Goal: Task Accomplishment & Management: Complete application form

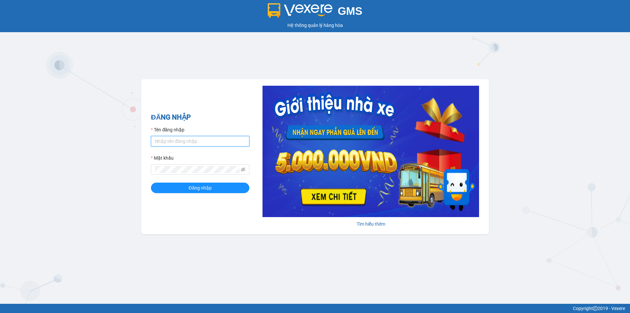
click at [211, 142] on input "Tên đăng nhập" at bounding box center [200, 141] width 98 height 11
type input "baotran.namhailimo"
click at [200, 174] on form "Tên đăng nhập baotran.[PERSON_NAME] khẩu Đăng nhập" at bounding box center [200, 159] width 98 height 67
click at [151, 183] on button "Đăng nhập" at bounding box center [200, 188] width 98 height 11
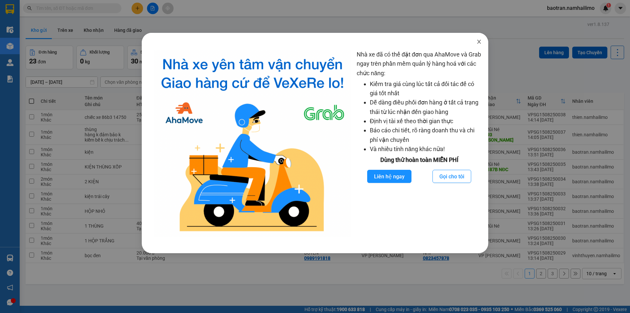
click at [483, 39] on span "Close" at bounding box center [479, 42] width 18 height 18
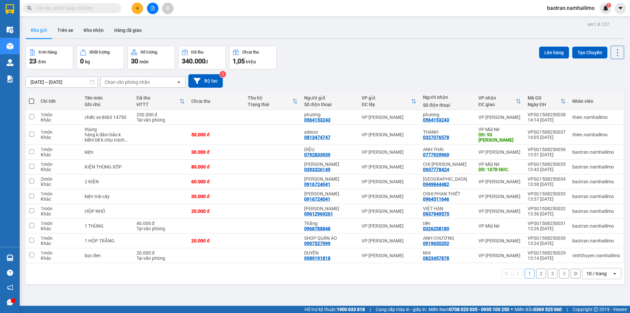
drag, startPoint x: 119, startPoint y: 6, endPoint x: 115, endPoint y: 6, distance: 3.9
click at [117, 6] on span at bounding box center [117, 8] width 4 height 7
click at [108, 7] on input "text" at bounding box center [74, 8] width 77 height 7
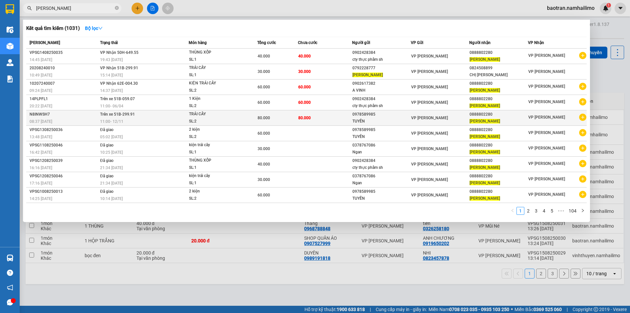
type input "[PERSON_NAME]"
click at [584, 119] on icon "plus-circle" at bounding box center [582, 117] width 7 height 7
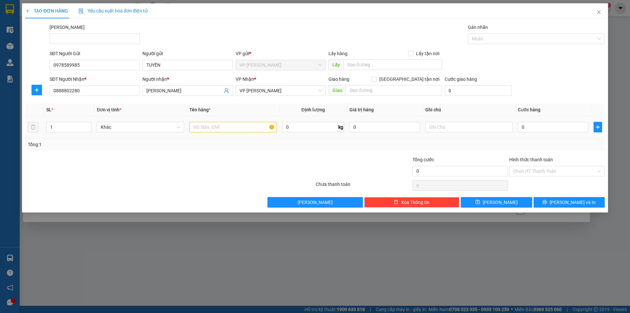
click at [214, 122] on div at bounding box center [232, 126] width 87 height 13
click at [216, 126] on input "text" at bounding box center [232, 127] width 87 height 11
type input "3 kiện"
click at [36, 123] on tr "1 Khác 3 kiện 0 kg 0 0" at bounding box center [315, 127] width 580 height 22
type input "3"
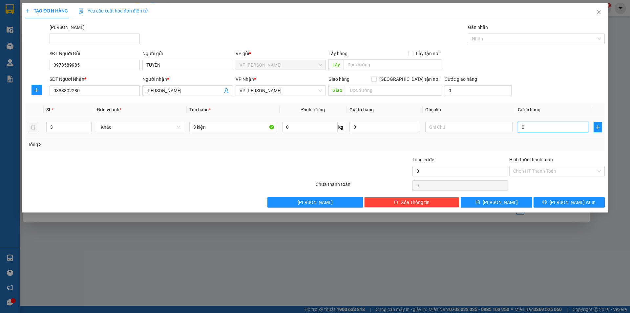
type input "9"
type input "90"
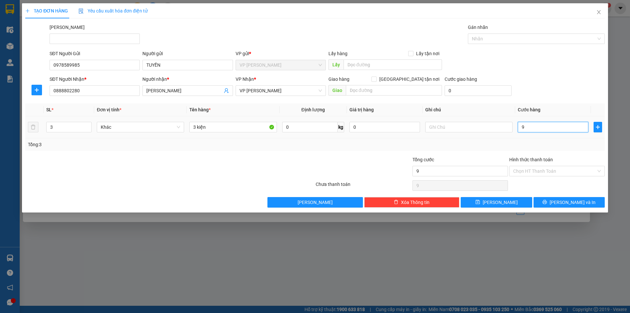
type input "90"
type input "900"
type input "9.000"
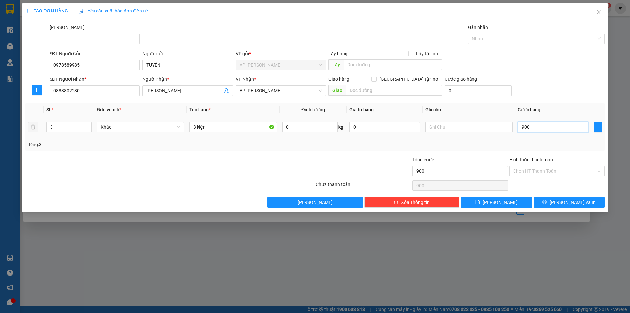
type input "9.000"
type input "90.000"
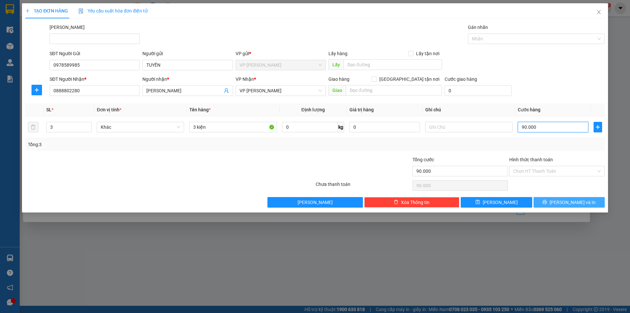
type input "90.000"
click at [550, 199] on button "[PERSON_NAME] và In" at bounding box center [569, 202] width 71 height 11
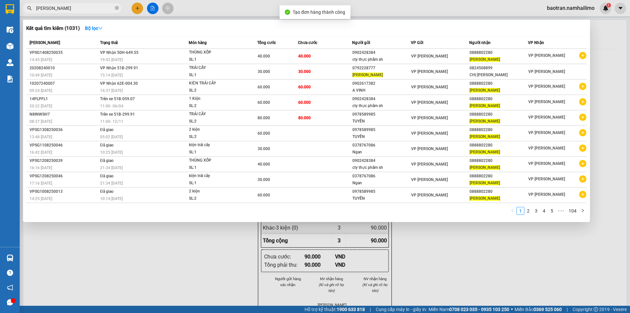
click at [333, 266] on div at bounding box center [315, 156] width 630 height 313
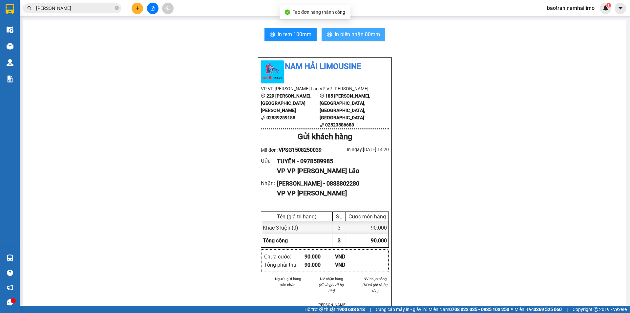
click at [351, 40] on button "In biên nhận 80mm" at bounding box center [354, 34] width 64 height 13
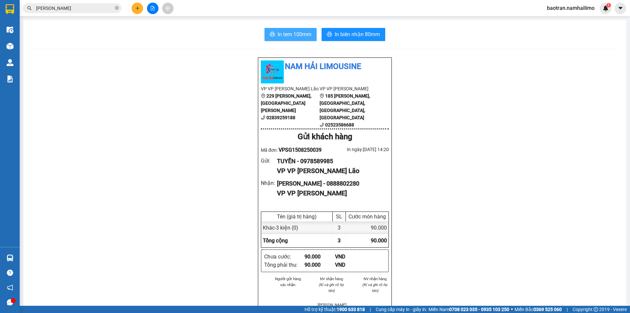
click at [288, 39] on button "In tem 100mm" at bounding box center [291, 34] width 52 height 13
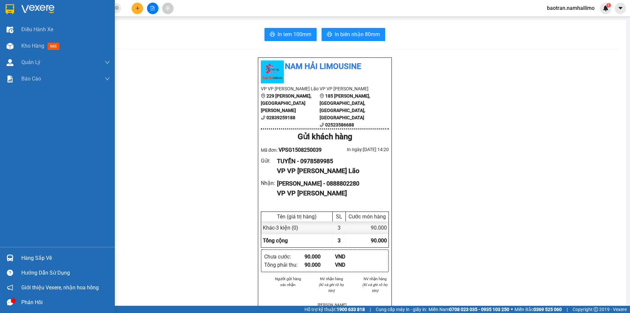
drag, startPoint x: 17, startPoint y: 51, endPoint x: 92, endPoint y: 1, distance: 90.1
click at [18, 51] on div "Kho hàng mới" at bounding box center [57, 46] width 115 height 16
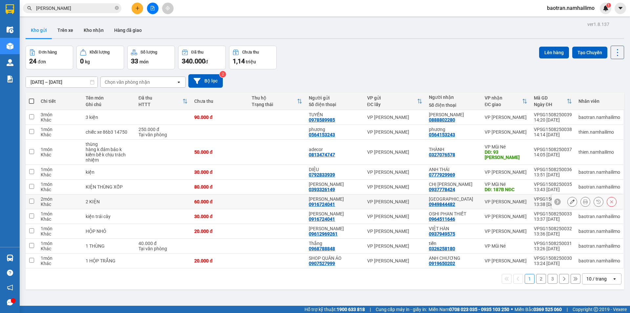
scroll to position [30, 0]
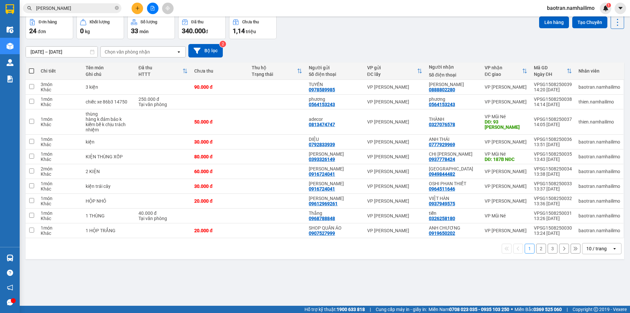
click at [595, 245] on div "10 / trang" at bounding box center [597, 248] width 20 height 7
click at [604, 206] on span "50 / trang" at bounding box center [593, 205] width 21 height 7
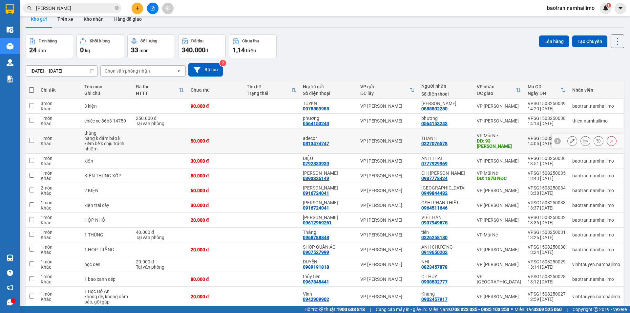
scroll to position [0, 0]
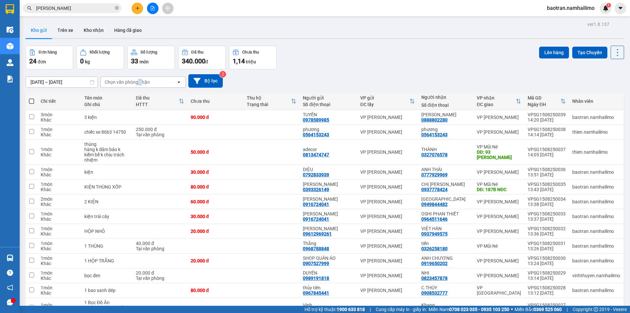
click at [140, 87] on div "Chọn văn phòng nhận" at bounding box center [139, 82] width 76 height 11
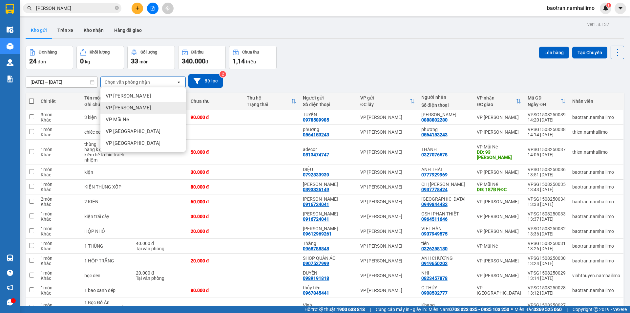
click at [147, 107] on div "VP [PERSON_NAME]" at bounding box center [142, 108] width 85 height 12
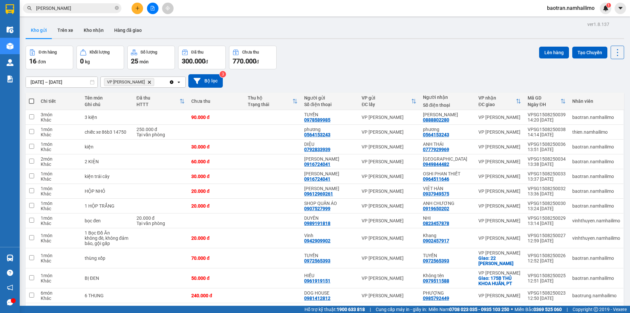
click at [156, 82] on div "VP [PERSON_NAME] Delete" at bounding box center [135, 82] width 68 height 11
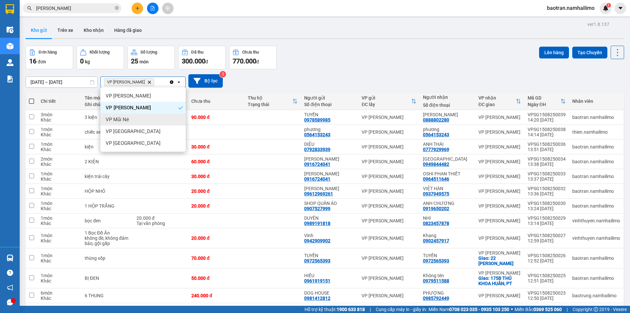
click at [149, 116] on div "VP Mũi Né" at bounding box center [142, 120] width 85 height 12
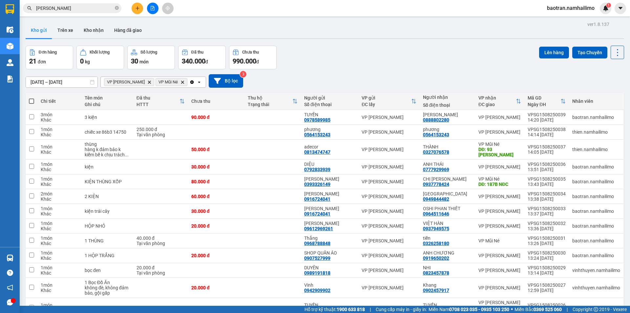
click at [197, 84] on icon "open" at bounding box center [199, 81] width 5 height 5
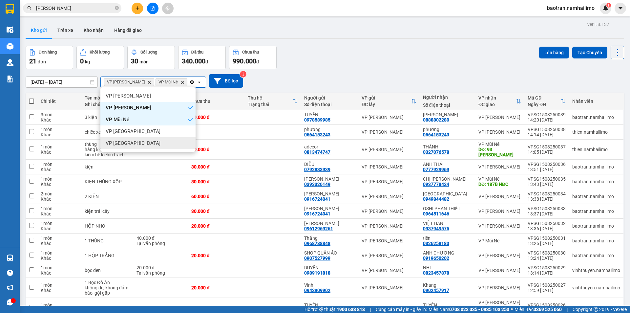
click at [142, 140] on div "VP [GEOGRAPHIC_DATA]" at bounding box center [147, 143] width 95 height 12
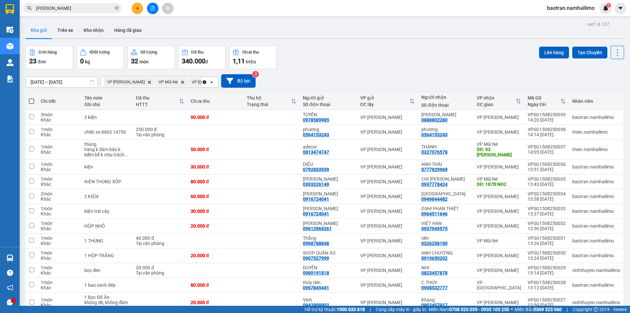
click at [34, 99] on label at bounding box center [31, 101] width 5 height 7
click at [32, 98] on input "checkbox" at bounding box center [32, 98] width 0 height 0
checkbox input "true"
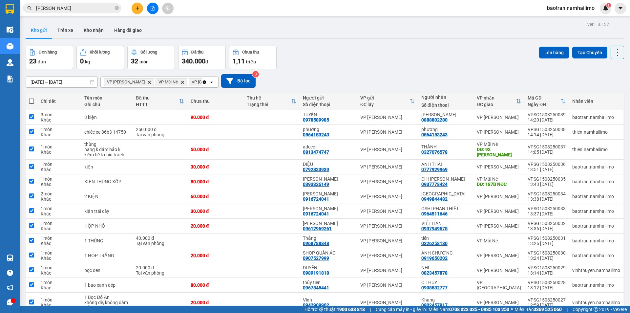
checkbox input "true"
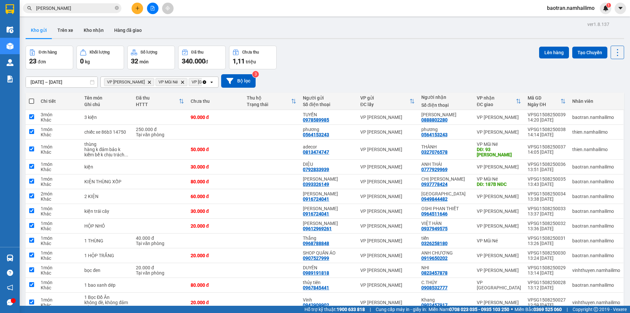
checkbox input "true"
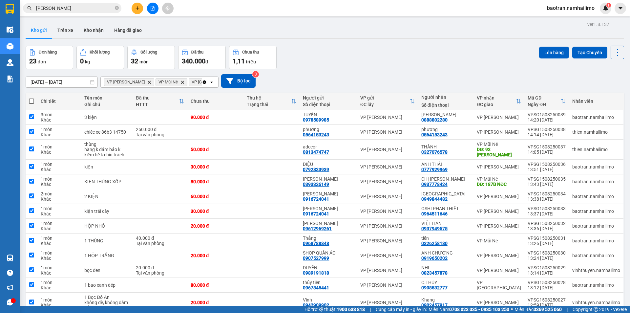
checkbox input "true"
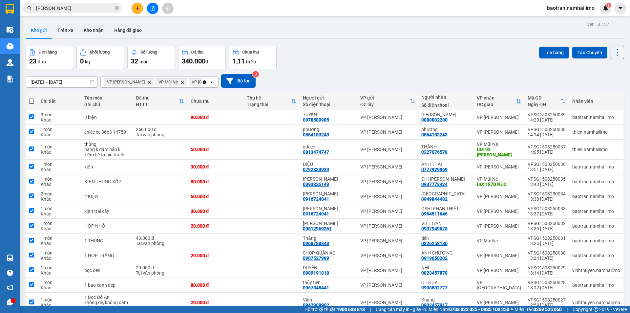
checkbox input "true"
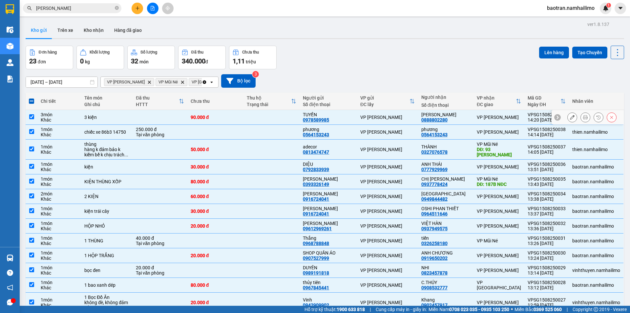
click at [365, 117] on td "VP [PERSON_NAME]" at bounding box center [387, 117] width 61 height 15
checkbox input "false"
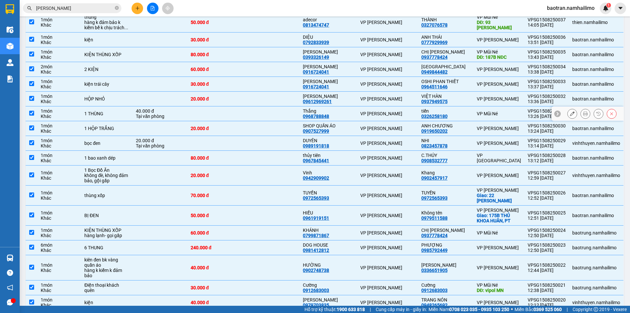
scroll to position [164, 0]
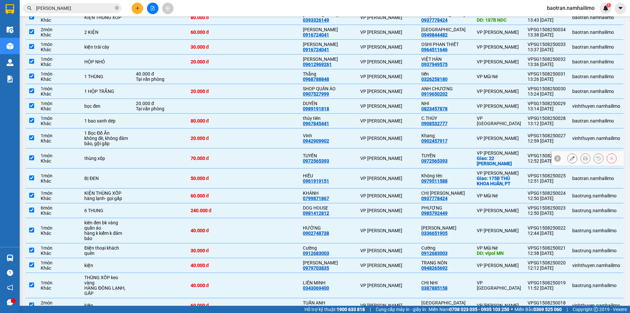
click at [460, 163] on div "TUYỀN 0972565393" at bounding box center [445, 158] width 49 height 11
checkbox input "false"
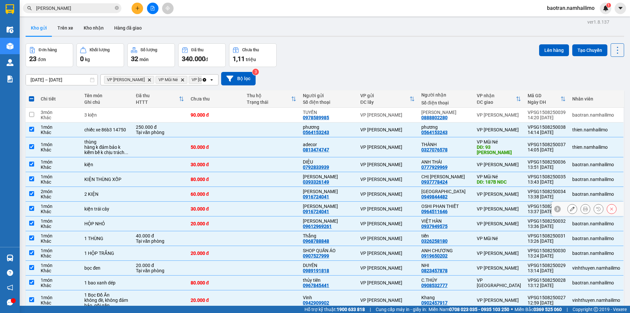
scroll to position [0, 0]
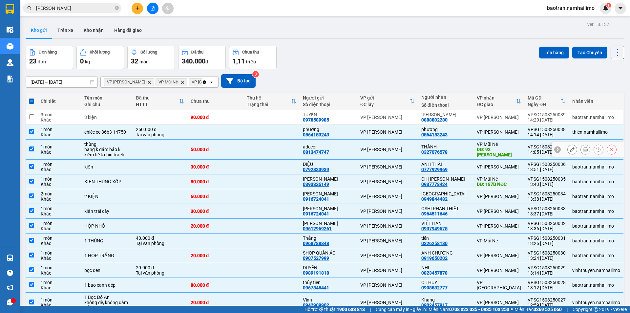
click at [455, 152] on div "THÀNH 0327076578" at bounding box center [445, 149] width 49 height 11
checkbox input "false"
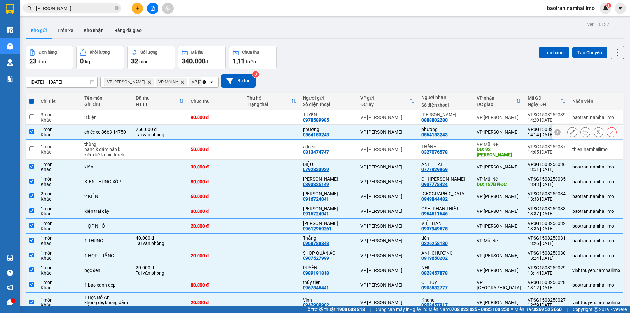
click at [456, 138] on td "phương 0564153243" at bounding box center [445, 132] width 55 height 15
checkbox input "false"
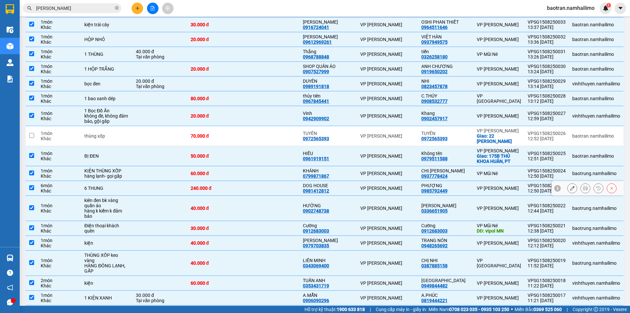
scroll to position [197, 0]
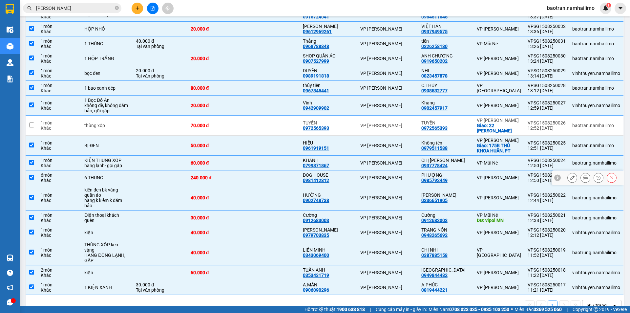
click at [470, 178] on div "PHƯỢNG 0985792449" at bounding box center [445, 177] width 49 height 11
checkbox input "false"
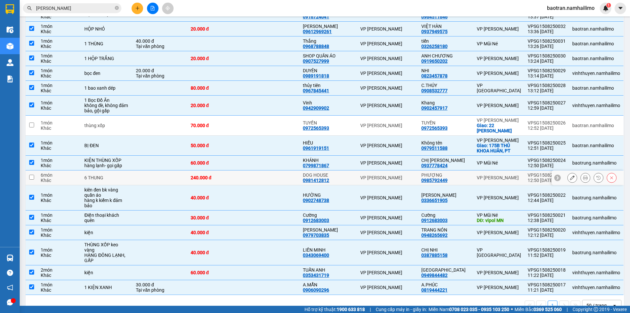
scroll to position [208, 0]
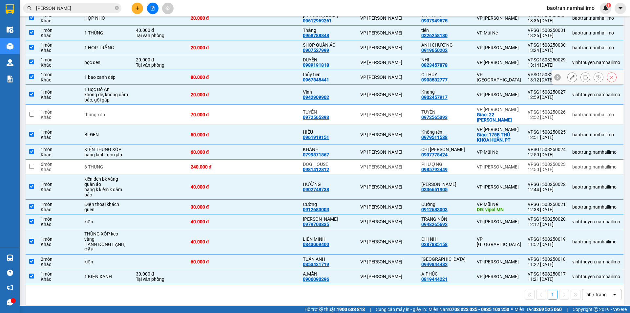
click at [461, 81] on div "C.THÚY 0908532777" at bounding box center [445, 77] width 49 height 11
checkbox input "false"
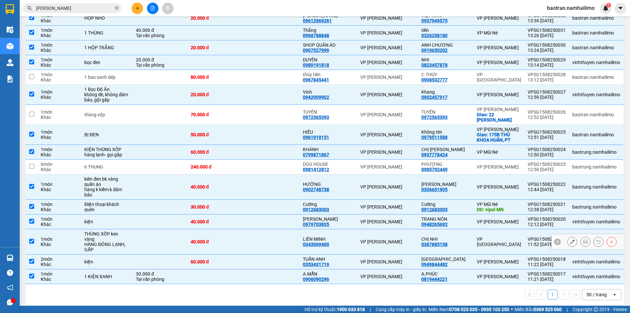
click at [495, 243] on td "VP [GEOGRAPHIC_DATA]" at bounding box center [499, 241] width 51 height 25
checkbox input "false"
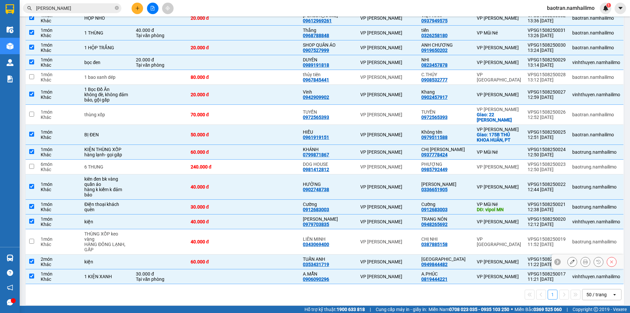
click at [507, 259] on div "VP [PERSON_NAME]" at bounding box center [499, 261] width 44 height 5
checkbox input "false"
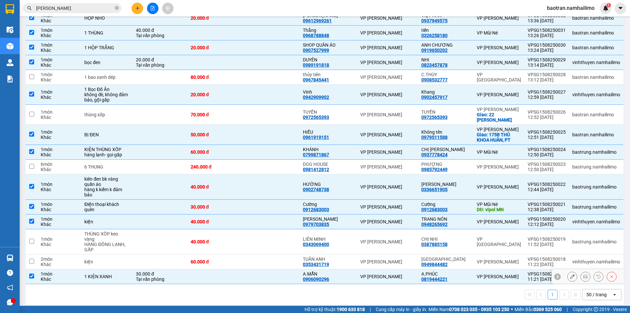
click at [507, 274] on div "VP [PERSON_NAME]" at bounding box center [499, 276] width 44 height 5
checkbox input "false"
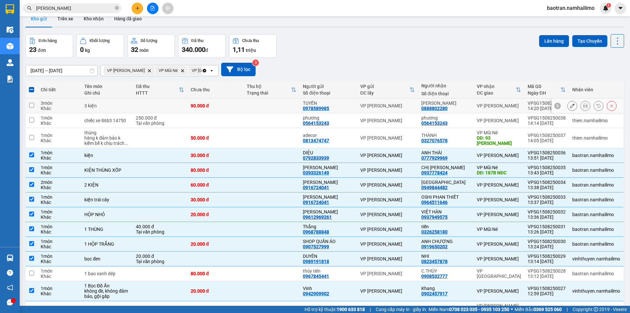
scroll to position [11, 0]
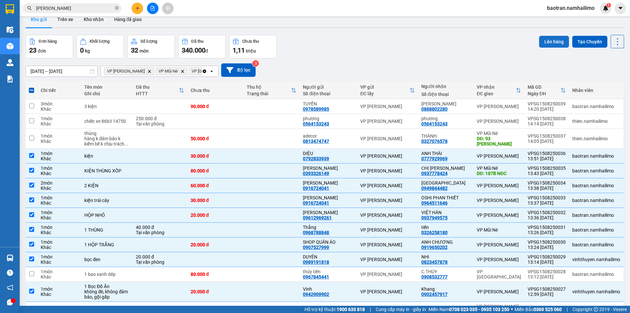
click at [547, 46] on button "Lên hàng" at bounding box center [554, 42] width 30 height 12
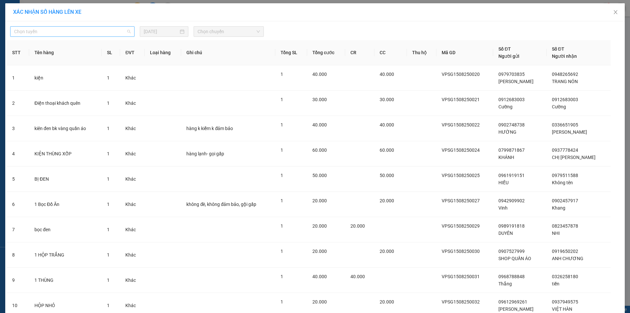
click at [123, 30] on span "Chọn tuyến" at bounding box center [72, 32] width 117 height 10
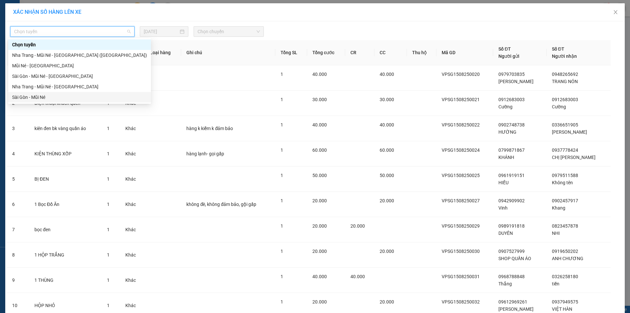
click at [76, 95] on div "Sài Gòn - Mũi Né" at bounding box center [79, 97] width 135 height 7
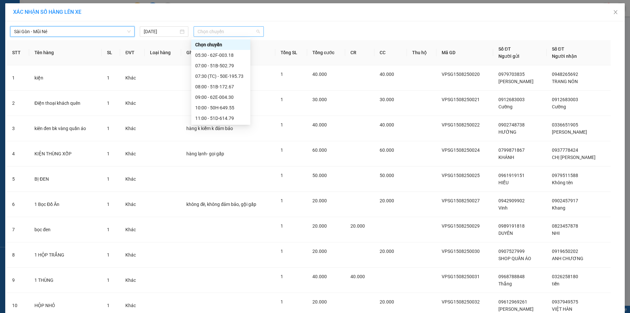
click at [217, 32] on span "Chọn chuyến" at bounding box center [229, 32] width 62 height 10
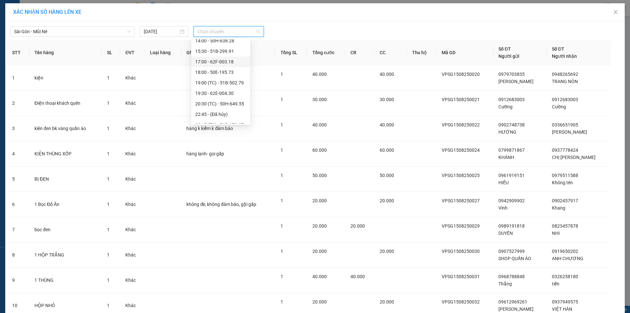
scroll to position [66, 0]
click at [209, 72] on div "14:00 - 50H-638.28" at bounding box center [220, 73] width 51 height 7
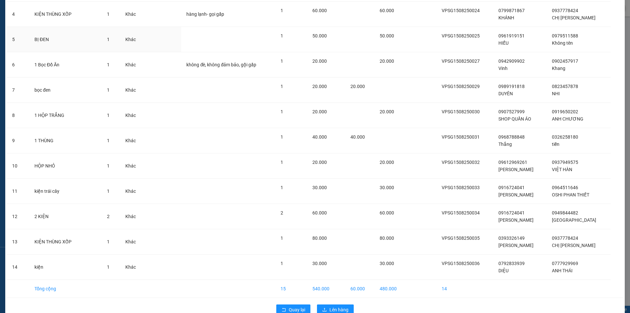
scroll to position [158, 0]
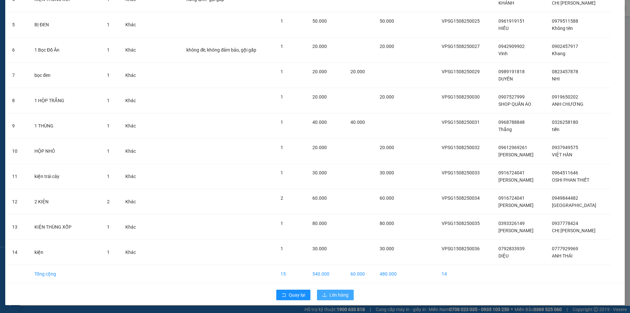
click at [325, 292] on button "Lên hàng" at bounding box center [335, 295] width 37 height 11
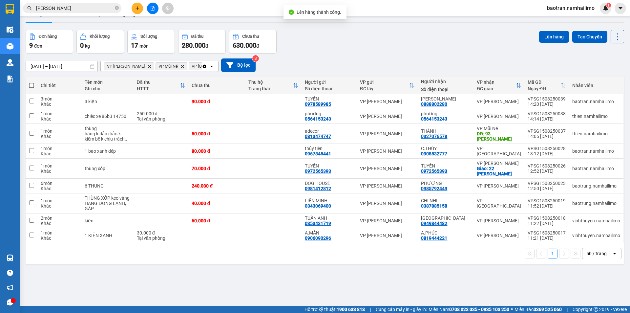
scroll to position [30, 0]
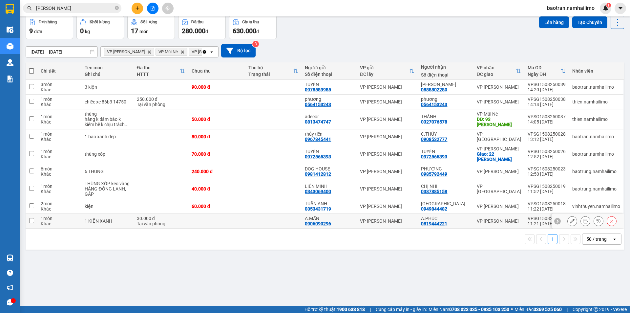
click at [506, 219] on div "VP [PERSON_NAME]" at bounding box center [499, 220] width 44 height 5
checkbox input "true"
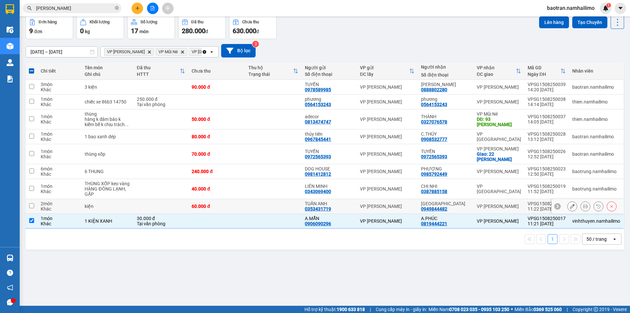
click at [510, 206] on div "VP [PERSON_NAME]" at bounding box center [499, 206] width 44 height 5
checkbox input "true"
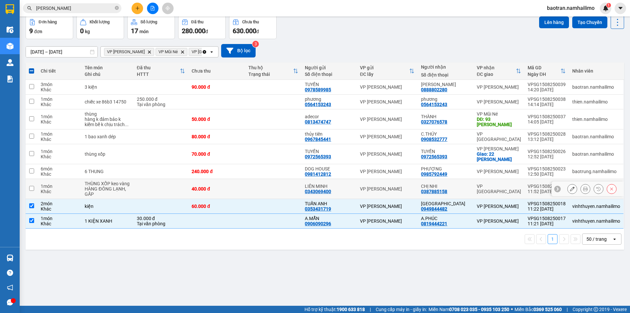
click at [496, 188] on div "VP [GEOGRAPHIC_DATA]" at bounding box center [499, 188] width 44 height 11
checkbox input "true"
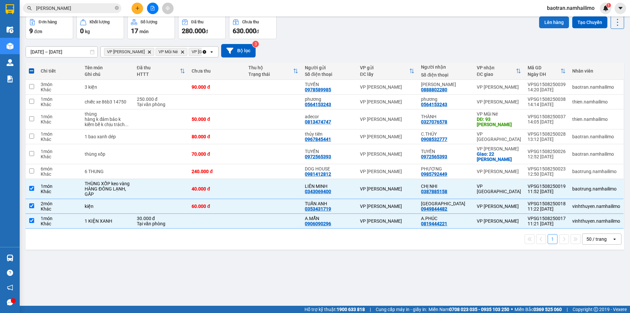
click at [542, 21] on button "Lên hàng" at bounding box center [554, 22] width 30 height 12
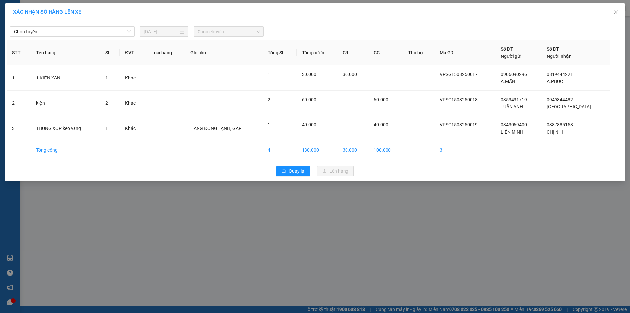
click at [108, 37] on div "Chọn tuyến [DATE] Chọn chuyến STT Tên hàng SL ĐVT Loại hàng Ghi chú Tổng SL Tổn…" at bounding box center [315, 101] width 620 height 160
drag, startPoint x: 314, startPoint y: 281, endPoint x: 407, endPoint y: 326, distance: 103.5
click at [407, 313] on html "Kết quả tìm kiếm ( 1031 ) Bộ lọc Mã ĐH Trạng thái Món hàng Tổng cước Chưa cước …" at bounding box center [315, 156] width 630 height 313
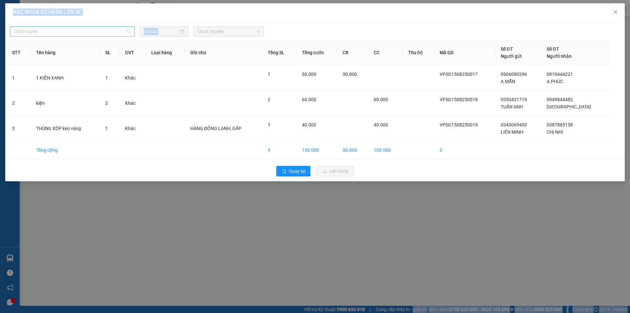
click at [59, 35] on span "Chọn tuyến" at bounding box center [72, 32] width 117 height 10
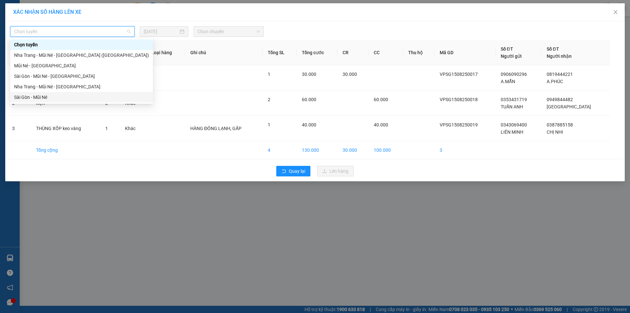
click at [53, 94] on div "Sài Gòn - Mũi Né" at bounding box center [81, 97] width 135 height 7
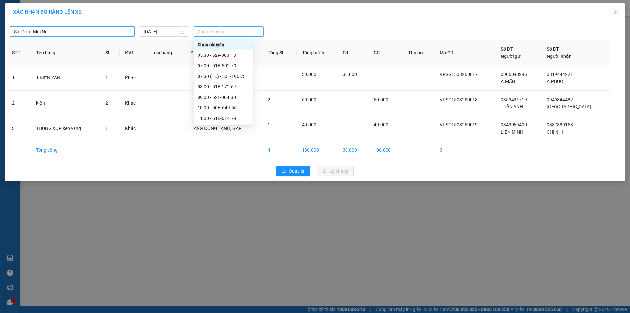
drag, startPoint x: 206, startPoint y: 34, endPoint x: 211, endPoint y: 34, distance: 4.6
click at [207, 34] on span "Chọn chuyến" at bounding box center [229, 32] width 62 height 10
click at [212, 66] on div "12:00 - 62H-063.37" at bounding box center [223, 62] width 51 height 7
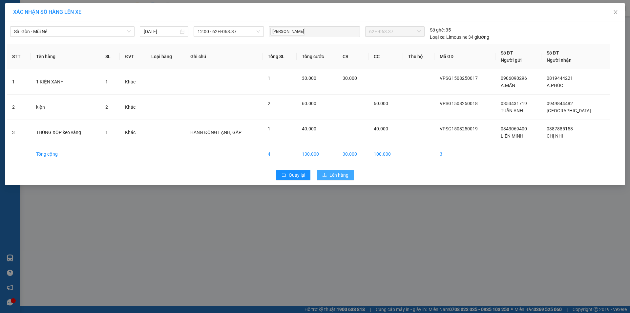
click at [332, 177] on span "Lên hàng" at bounding box center [339, 174] width 19 height 7
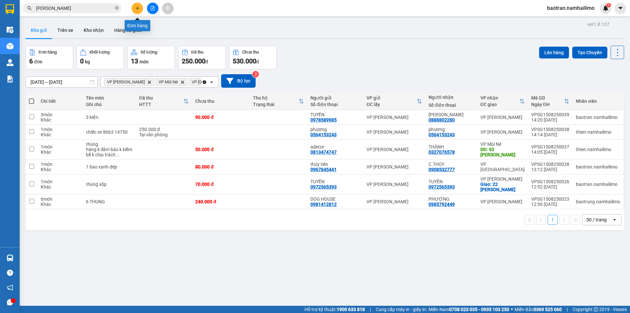
click at [138, 8] on icon "plus" at bounding box center [138, 8] width 4 height 0
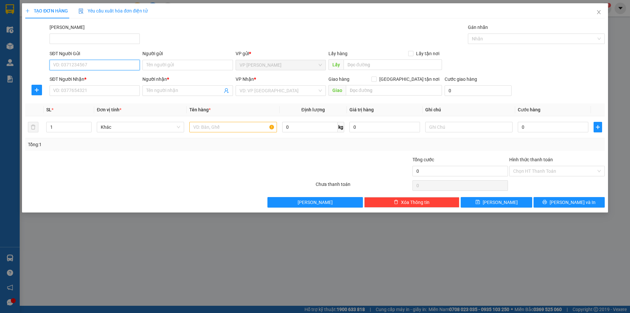
click at [125, 62] on input "SĐT Người Gửi" at bounding box center [95, 65] width 90 height 11
click at [107, 78] on div "0898128196 - Giang" at bounding box center [95, 78] width 82 height 7
type input "0898128196"
type input "Giang"
type input "0908010901"
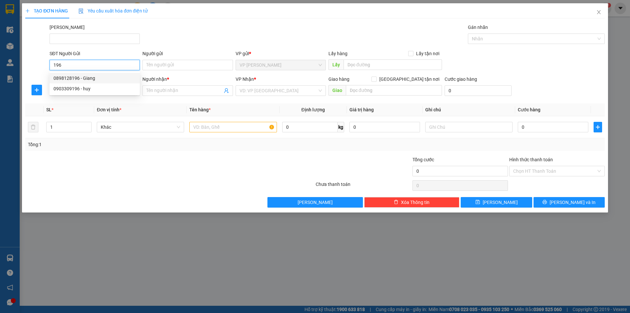
type input "thoại"
type input "40.000"
type input "0898128196"
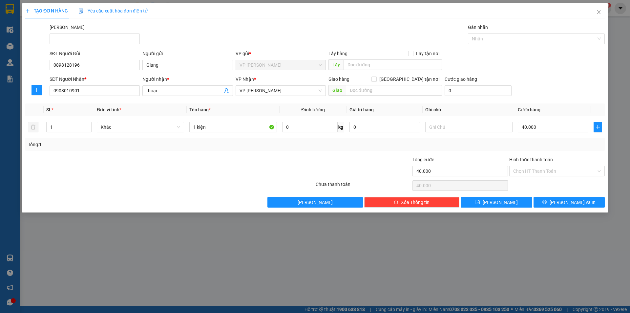
drag, startPoint x: 66, startPoint y: 102, endPoint x: 220, endPoint y: 109, distance: 153.8
click at [220, 109] on th "Tên hàng *" at bounding box center [233, 109] width 93 height 13
click at [122, 88] on input "0908010901" at bounding box center [95, 90] width 90 height 11
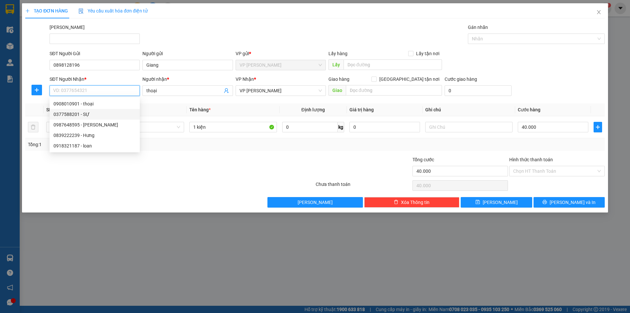
click at [75, 116] on div "0377588201 - SỰ" at bounding box center [95, 114] width 82 height 7
type input "0377588201"
type input "SỰ"
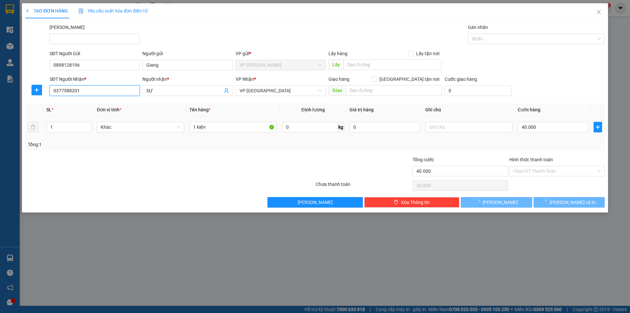
type input "100.000"
type input "0377588201"
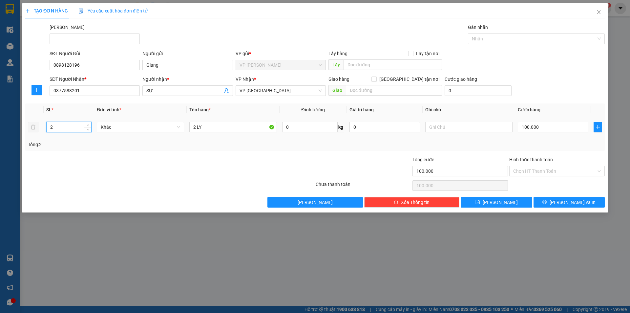
click at [82, 127] on input "2" at bounding box center [69, 127] width 45 height 10
drag, startPoint x: 209, startPoint y: 129, endPoint x: 8, endPoint y: 78, distance: 207.8
click at [30, 94] on div "Transit Pickup Surcharge Ids Transit Deliver Surcharge Ids Transit Deliver Surc…" at bounding box center [315, 116] width 580 height 184
type input "6 chao, 6 ly"
click at [51, 126] on input "2" at bounding box center [69, 127] width 45 height 10
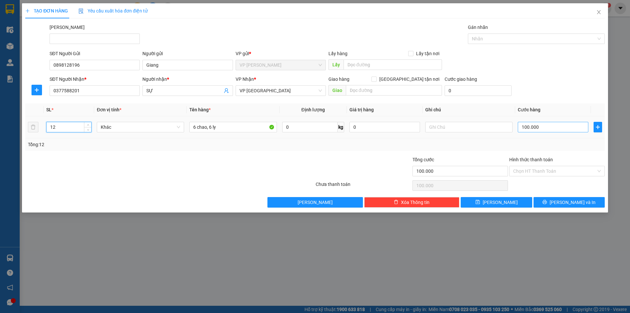
type input "12"
click at [549, 124] on input "100.000" at bounding box center [553, 127] width 71 height 11
type input "6"
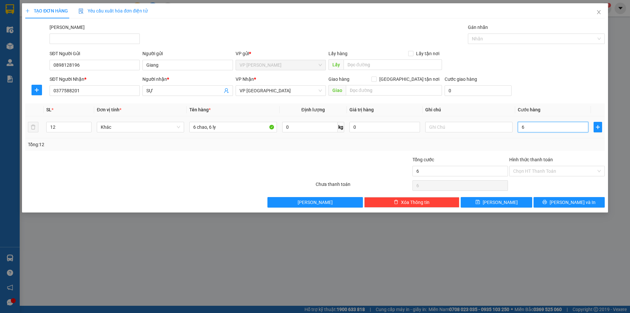
type input "60"
type input "600"
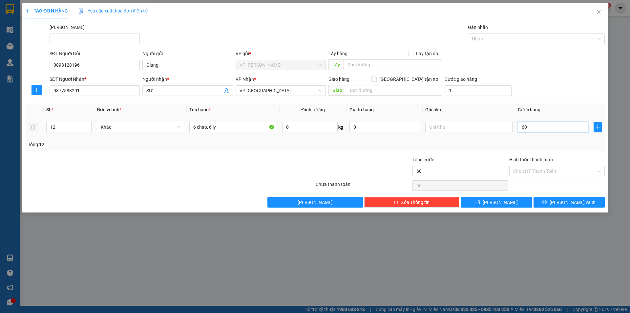
type input "600"
type input "6.000"
type input "60.000"
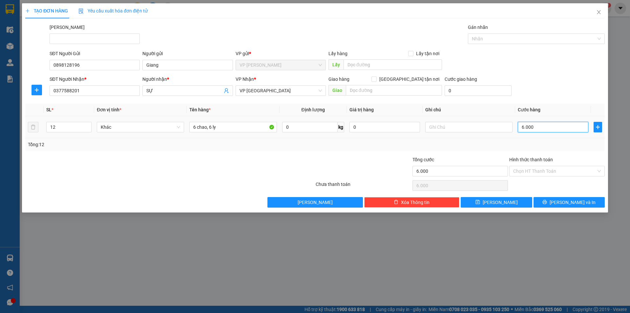
type input "60.000"
type input "600.000"
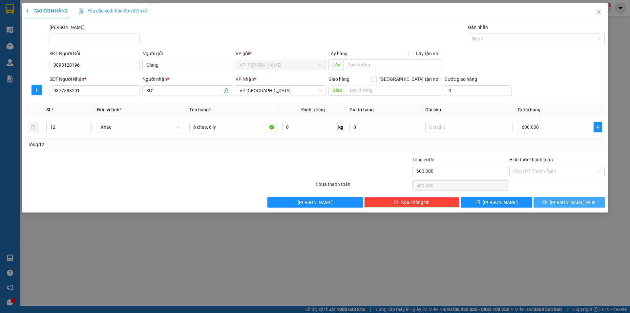
click at [566, 202] on span "[PERSON_NAME] và In" at bounding box center [573, 202] width 46 height 7
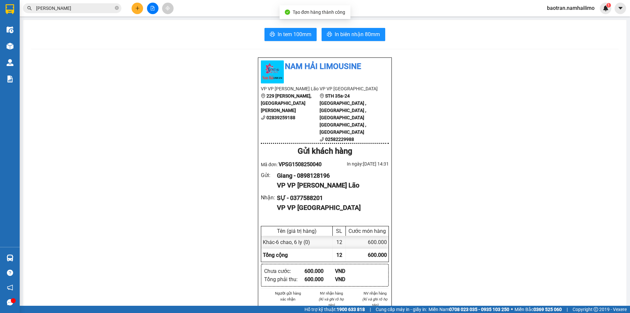
click at [368, 42] on div "In tem 100mm In biên nhận 80mm Nam Hải Limousine VP VP [PERSON_NAME] Lão 229 [P…" at bounding box center [324, 312] width 603 height 585
drag, startPoint x: 373, startPoint y: 34, endPoint x: 367, endPoint y: 68, distance: 33.9
click at [373, 34] on span "In biên nhận 80mm" at bounding box center [357, 34] width 45 height 8
click at [306, 38] on span "In tem 100mm" at bounding box center [295, 34] width 34 height 8
click at [137, 11] on button at bounding box center [137, 8] width 11 height 11
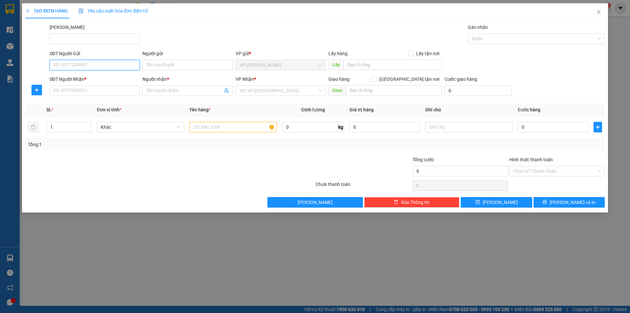
click at [98, 64] on input "SĐT Người Gửi" at bounding box center [95, 65] width 90 height 11
type input "1"
click at [82, 77] on div "0898128196 - Giang" at bounding box center [95, 78] width 82 height 7
type input "0898128196"
type input "Giang"
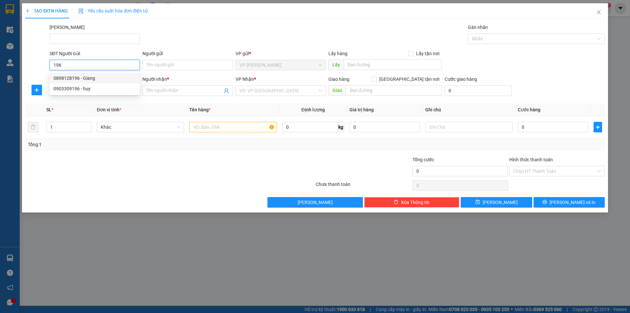
type input "0377588201"
type input "SỰ"
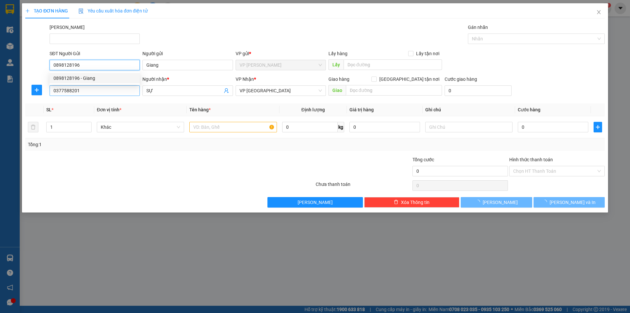
type input "600.000"
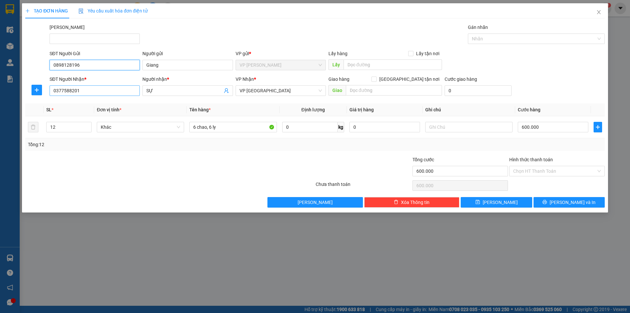
type input "0898128196"
click at [82, 89] on input "0377588201" at bounding box center [95, 90] width 90 height 11
click at [92, 106] on div "0987648595 - [PERSON_NAME]" at bounding box center [95, 103] width 82 height 7
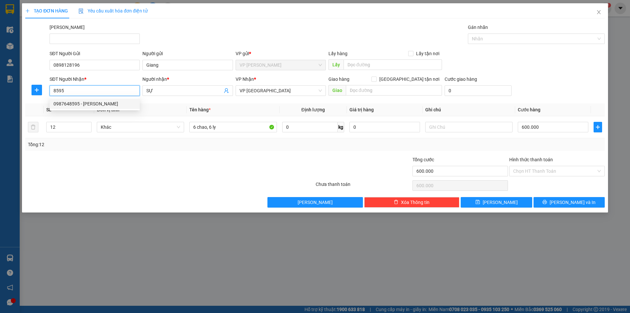
type input "0987648595"
type input "HUYỀN"
type input "120.000"
type input "0987648595"
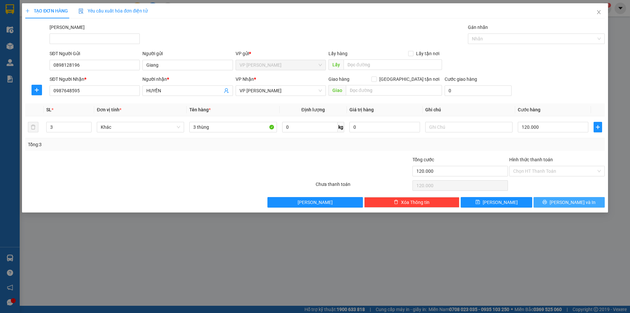
click at [585, 200] on button "[PERSON_NAME] và In" at bounding box center [569, 202] width 71 height 11
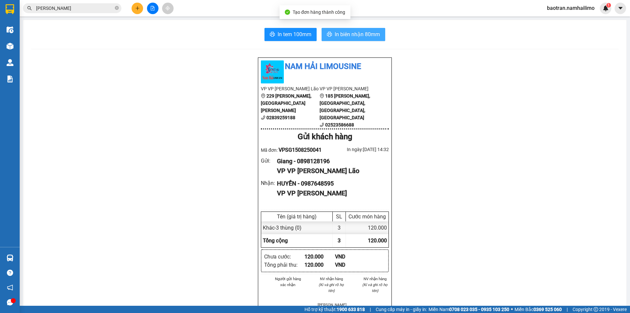
click at [382, 30] on button "In biên nhận 80mm" at bounding box center [354, 34] width 64 height 13
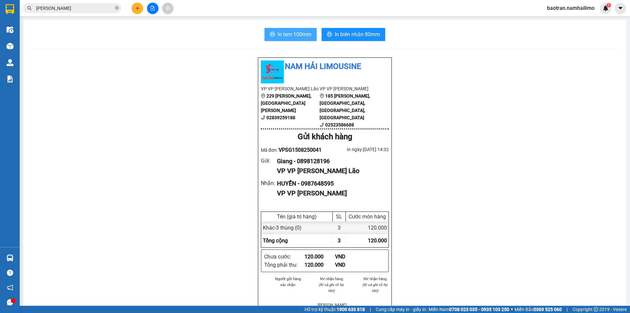
drag, startPoint x: 294, startPoint y: 26, endPoint x: 293, endPoint y: 30, distance: 3.7
click at [294, 27] on div "In tem 100mm In biên nhận 80mm Nam Hải Limousine VP VP [PERSON_NAME] Lão 229 [P…" at bounding box center [324, 305] width 603 height 571
click at [293, 30] on button "In tem 100mm" at bounding box center [291, 34] width 52 height 13
click at [134, 9] on button at bounding box center [137, 8] width 11 height 11
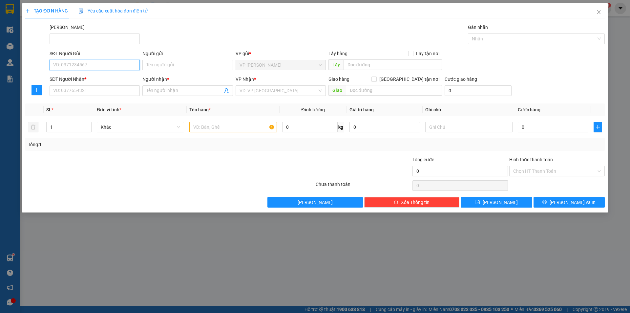
click at [96, 63] on input "SĐT Người Gửi" at bounding box center [95, 65] width 90 height 11
type input "0"
type input "0839808438"
click at [183, 66] on input "Người gửi" at bounding box center [187, 65] width 90 height 11
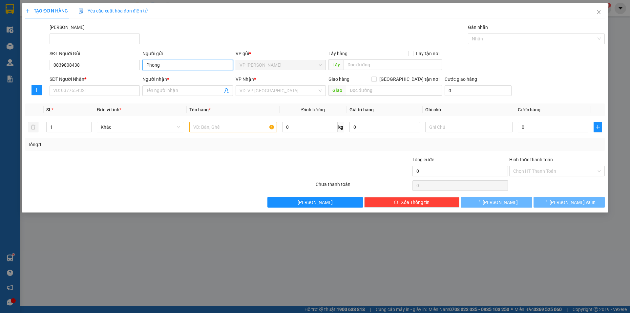
click at [185, 63] on input "Phong" at bounding box center [187, 65] width 90 height 11
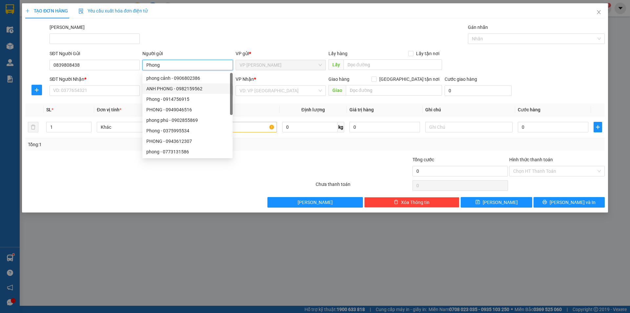
type input "Phong"
click at [133, 102] on div "Transit Pickup Surcharge Ids Transit Deliver Surcharge Ids Transit Deliver Surc…" at bounding box center [315, 116] width 580 height 184
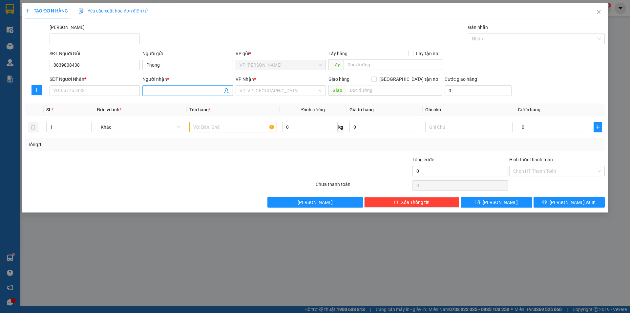
click at [158, 92] on input "Người nhận *" at bounding box center [184, 90] width 76 height 7
paste input "Phong"
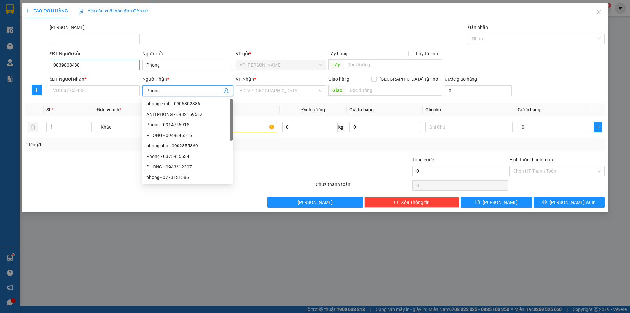
type input "Phong"
click at [59, 64] on input "0839808438" at bounding box center [95, 65] width 90 height 11
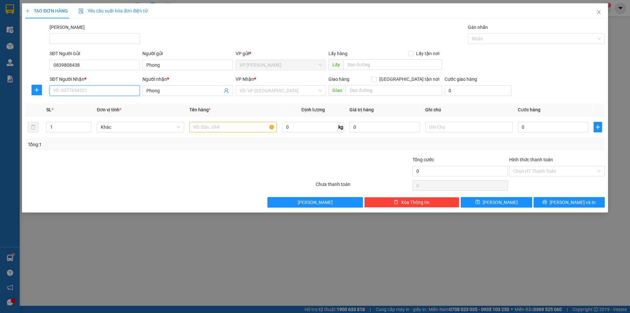
click at [78, 90] on input "SĐT Người Nhận *" at bounding box center [95, 90] width 90 height 11
paste input "0839808438"
type input "0839808438"
click at [200, 126] on input "text" at bounding box center [232, 127] width 87 height 11
type input "Xe máy Wave 66-P2 03668"
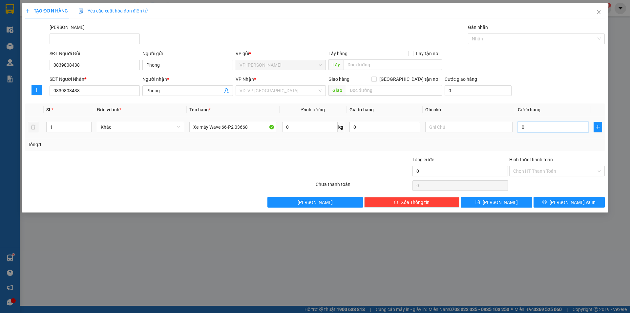
click at [550, 130] on input "0" at bounding box center [553, 127] width 71 height 11
type input "2"
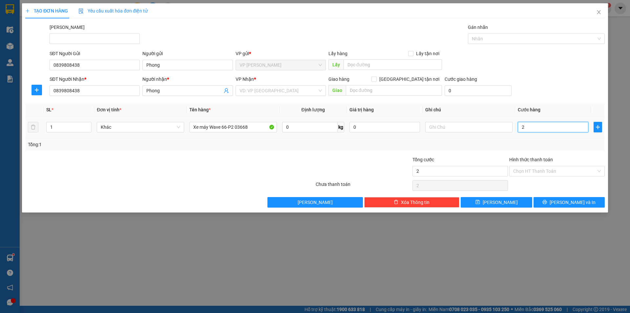
type input "25"
type input "250"
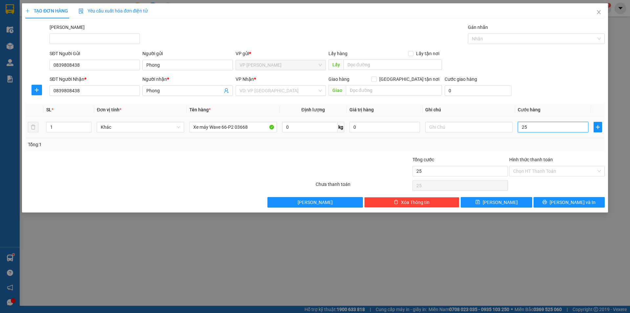
type input "250"
type input "2.500"
type input "25.000"
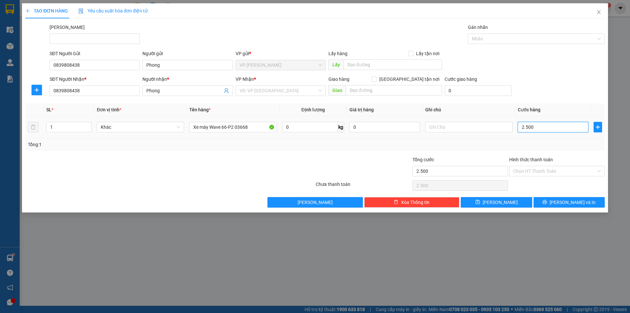
type input "25.000"
type input "250.000"
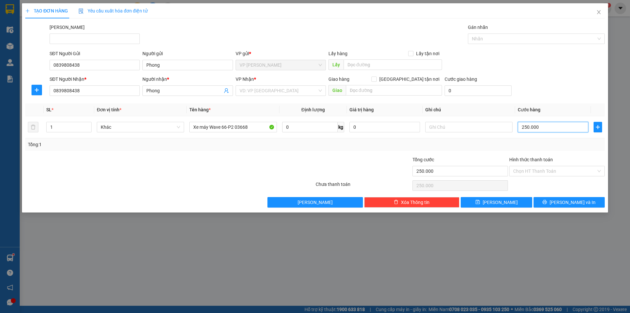
type input "250.000"
click at [537, 95] on div "SĐT Người Nhận * 0839808438 Người nhận * Phong VP Nhận * VD: VP [GEOGRAPHIC_DAT…" at bounding box center [327, 87] width 558 height 23
click at [272, 89] on input "search" at bounding box center [279, 91] width 78 height 10
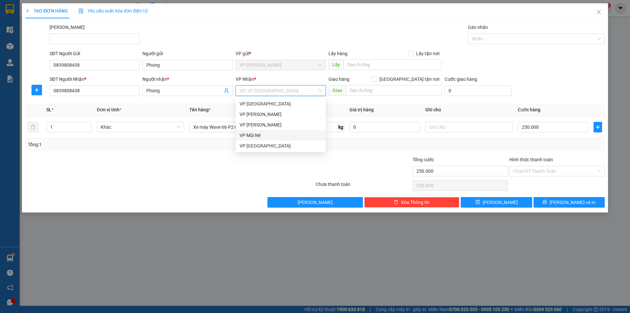
click at [271, 134] on div "VP Mũi Né" at bounding box center [281, 135] width 82 height 7
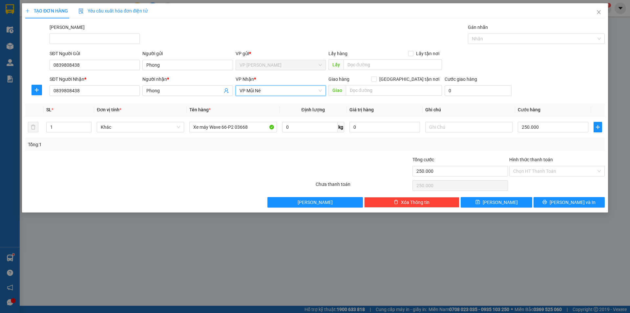
click at [283, 91] on span "VP Mũi Né" at bounding box center [281, 91] width 82 height 10
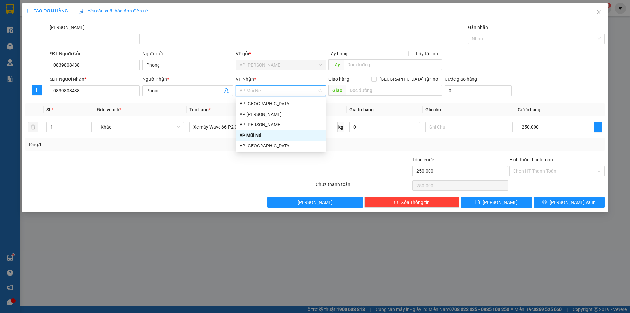
click at [283, 91] on span "VP Mũi Né" at bounding box center [281, 91] width 82 height 10
click at [265, 145] on div "VP [GEOGRAPHIC_DATA]" at bounding box center [281, 145] width 82 height 7
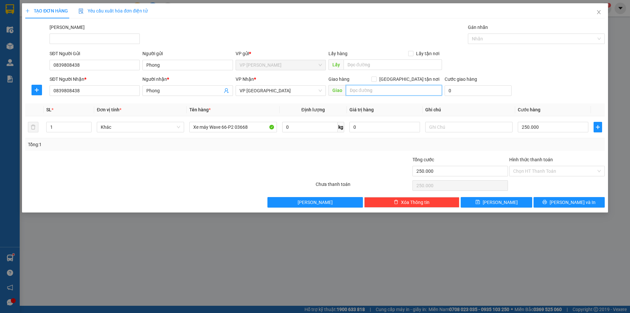
click at [419, 88] on input "text" at bounding box center [394, 90] width 96 height 11
type input "356 [PERSON_NAME]"
click at [480, 66] on div "SĐT Người Gửi 0839808438 Người gửi Phong VP gửi * VP [PERSON_NAME] Lão Lấy hàng…" at bounding box center [327, 61] width 558 height 23
click at [567, 199] on span "[PERSON_NAME] và In" at bounding box center [573, 202] width 46 height 7
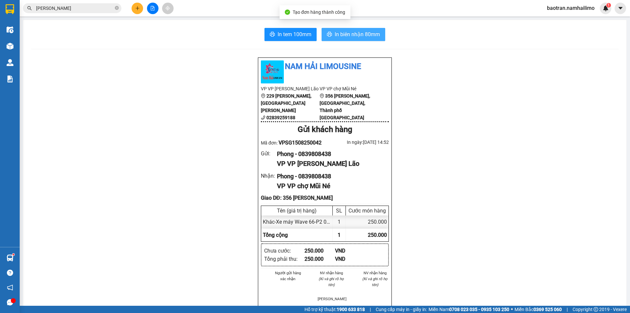
click at [367, 37] on span "In biên nhận 80mm" at bounding box center [357, 34] width 45 height 8
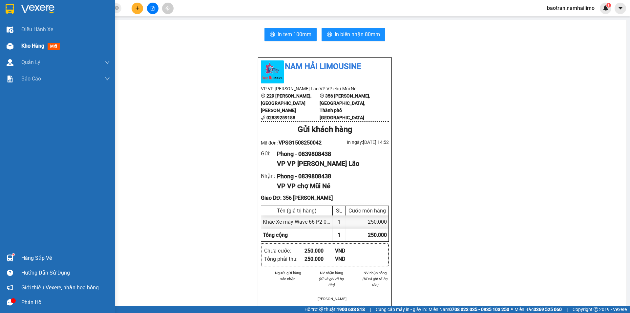
click at [44, 48] on span "Kho hàng" at bounding box center [32, 46] width 23 height 6
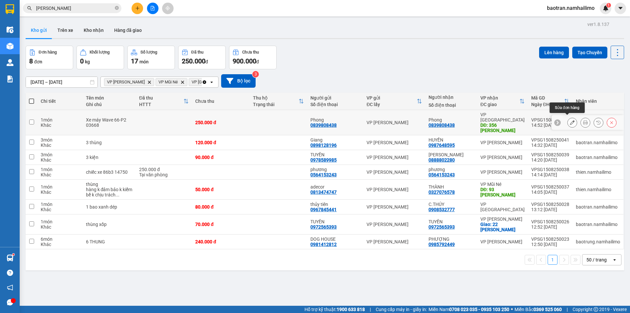
click at [570, 120] on icon at bounding box center [572, 122] width 5 height 5
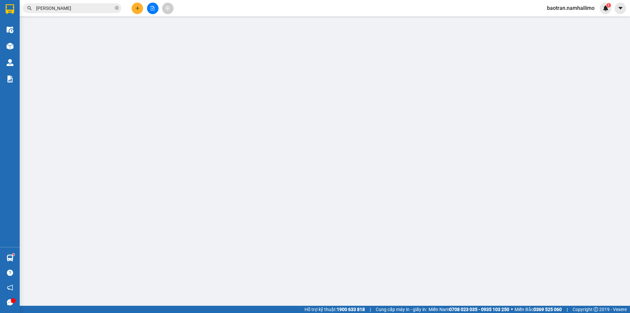
type input "0839808438"
type input "Phong"
type input "0839808438"
type input "Phong"
type input "356 [PERSON_NAME]"
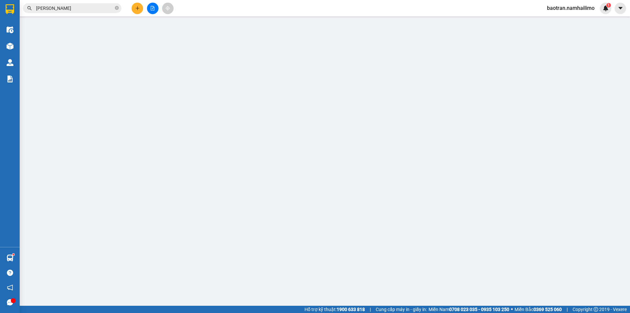
type input "250.000"
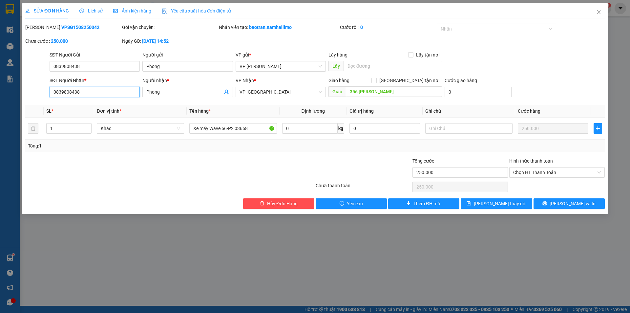
click at [94, 94] on input "0839808438" at bounding box center [95, 92] width 90 height 11
click at [182, 94] on input "Phong" at bounding box center [184, 91] width 76 height 7
click at [180, 94] on input "Phong" at bounding box center [184, 91] width 76 height 7
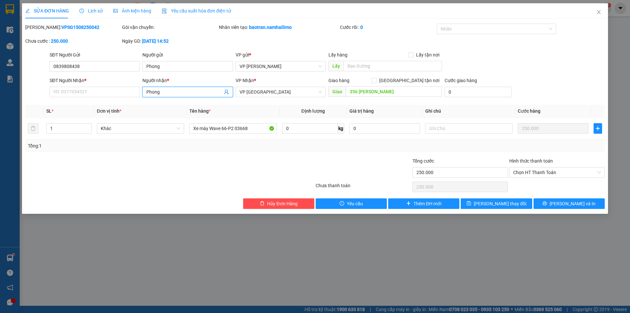
click at [180, 94] on input "Phong" at bounding box center [184, 91] width 76 height 7
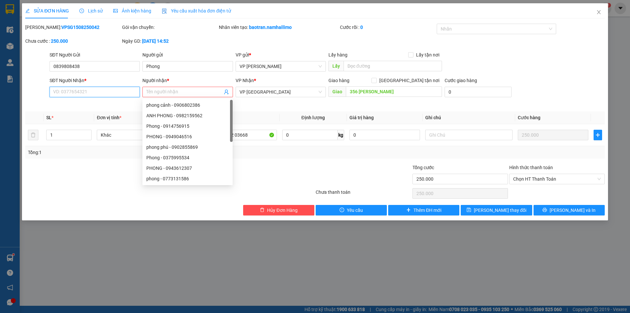
click at [115, 94] on input "SĐT Người Nhận *" at bounding box center [95, 92] width 90 height 11
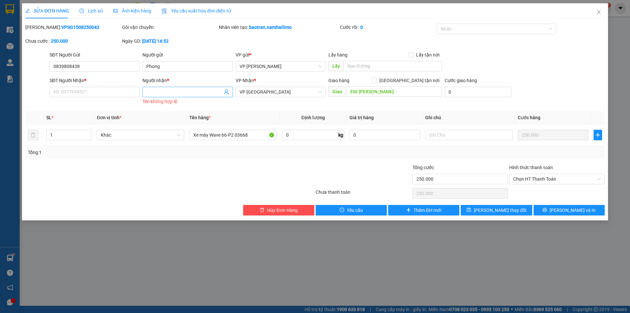
click at [171, 93] on input "Người nhận *" at bounding box center [184, 91] width 76 height 7
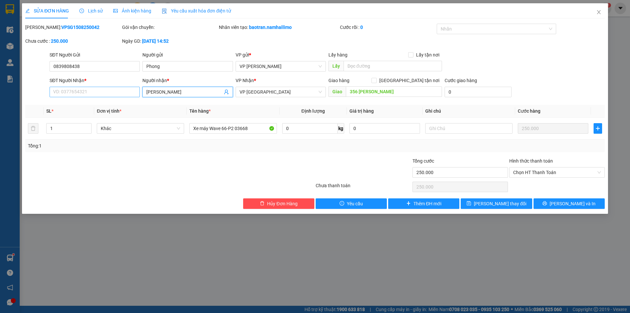
type input "[PERSON_NAME]"
click at [104, 92] on input "SĐT Người Nhận *" at bounding box center [95, 92] width 90 height 11
type input "0582220046"
click at [580, 207] on span "[PERSON_NAME] và In" at bounding box center [573, 203] width 46 height 7
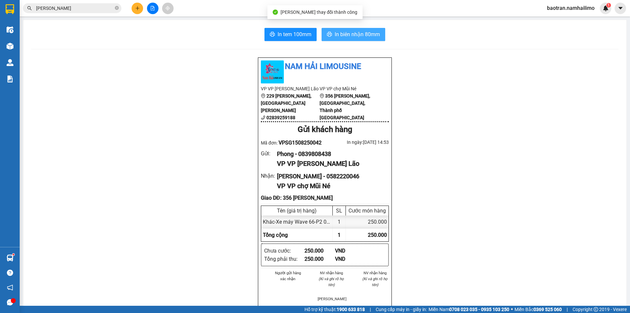
click at [346, 32] on span "In biên nhận 80mm" at bounding box center [357, 34] width 45 height 8
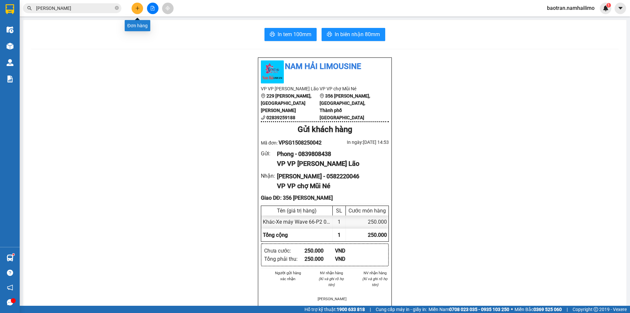
click at [134, 7] on button at bounding box center [137, 8] width 11 height 11
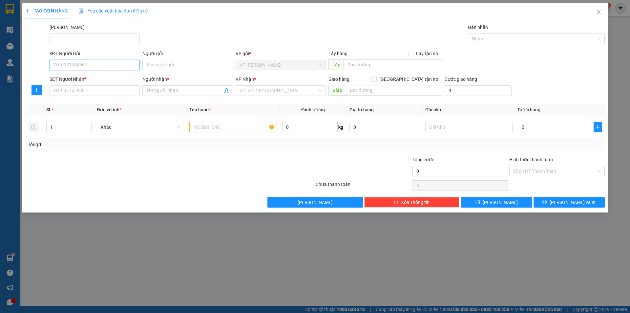
click at [114, 62] on input "SĐT Người Gửi" at bounding box center [95, 65] width 90 height 11
type input "0937664929"
click at [91, 79] on div "0937664929 - PHÚC" at bounding box center [95, 78] width 82 height 7
type input "PHÚC"
type input "0938824561"
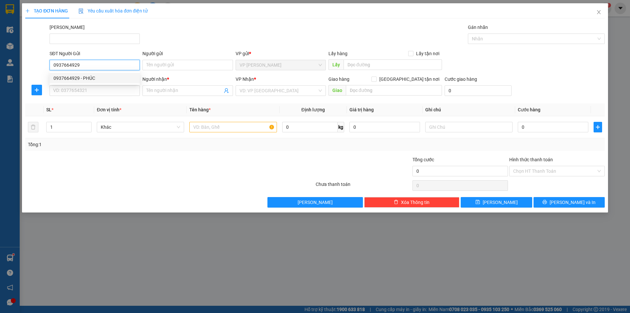
type input "LINH CÁ KÈO"
type input "40.000"
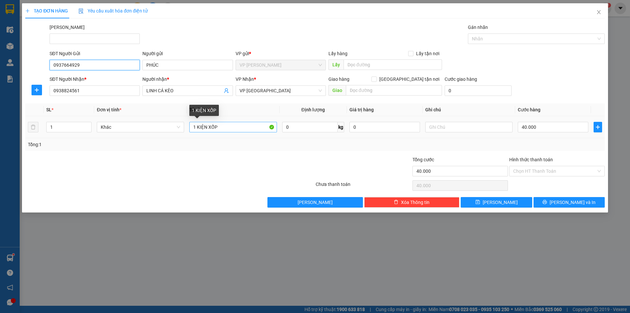
type input "0937664929"
click at [224, 128] on input "1 KIỆN XỐP" at bounding box center [232, 127] width 87 height 11
type input "2 thùng xốp"
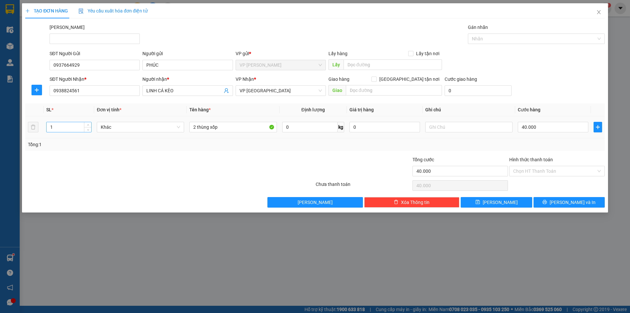
click at [79, 128] on input "1" at bounding box center [69, 127] width 45 height 10
type input "2"
drag, startPoint x: 87, startPoint y: 125, endPoint x: 114, endPoint y: 128, distance: 27.1
click at [87, 125] on icon "up" at bounding box center [88, 125] width 2 height 2
click at [543, 130] on input "40.000" at bounding box center [553, 127] width 71 height 11
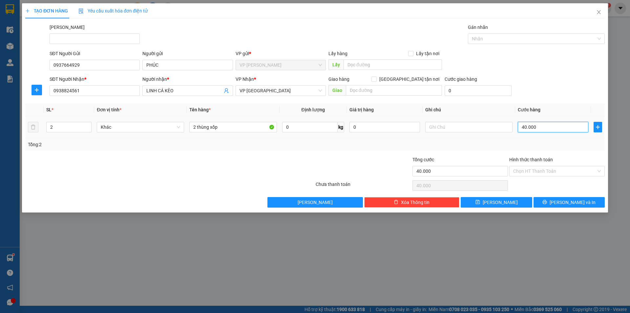
click at [543, 130] on input "40.000" at bounding box center [553, 127] width 71 height 11
type input "8"
type input "80"
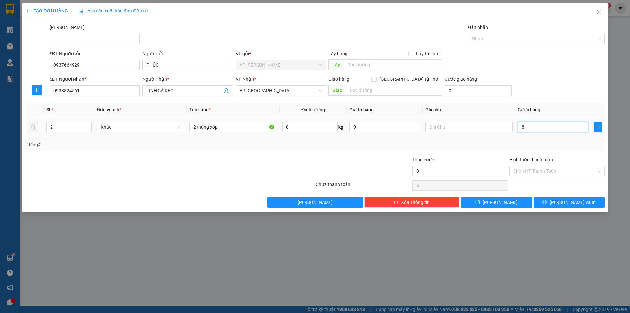
type input "80"
type input "800"
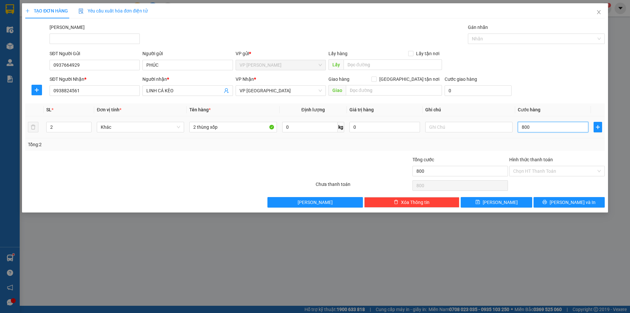
type input "8.000"
type input "80.000"
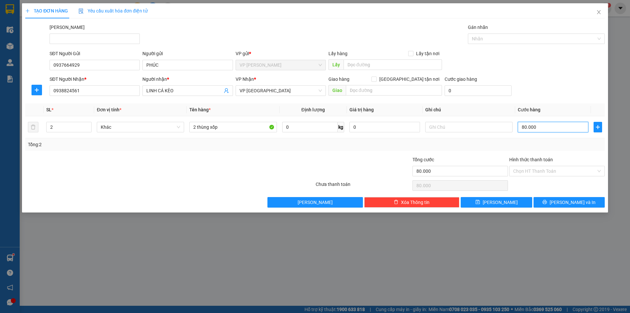
type input "80.000"
click at [446, 33] on div "[PERSON_NAME]" at bounding box center [327, 35] width 558 height 23
click at [550, 173] on input "Hình thức thanh toán" at bounding box center [554, 171] width 83 height 10
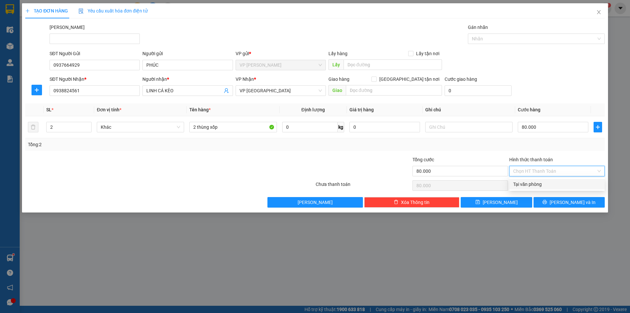
click at [554, 185] on div "Tại văn phòng" at bounding box center [557, 184] width 88 height 7
type input "0"
click at [552, 202] on button "[PERSON_NAME] và In" at bounding box center [569, 202] width 71 height 11
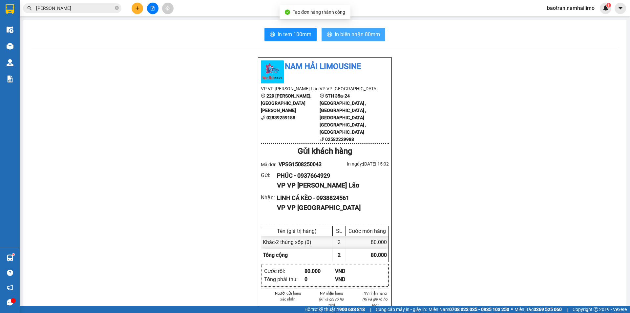
click at [372, 35] on span "In biên nhận 80mm" at bounding box center [357, 34] width 45 height 8
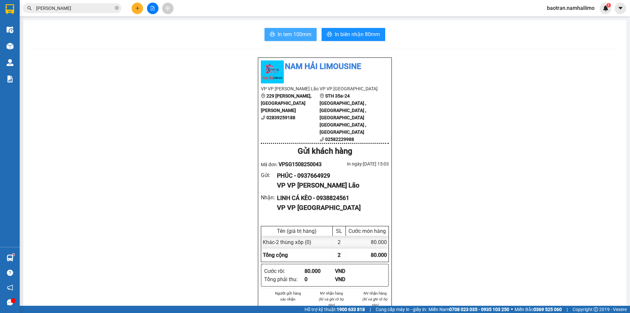
click at [302, 36] on span "In tem 100mm" at bounding box center [295, 34] width 34 height 8
click at [138, 8] on icon "plus" at bounding box center [137, 8] width 0 height 4
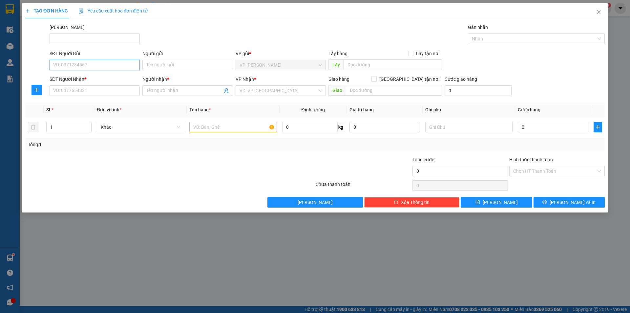
click at [86, 68] on input "SĐT Người Gửi" at bounding box center [95, 65] width 90 height 11
click at [106, 80] on div "0345940761 - PHÚC" at bounding box center [95, 78] width 82 height 7
type input "0345940761"
type input "PHÚC"
type input "0983744685"
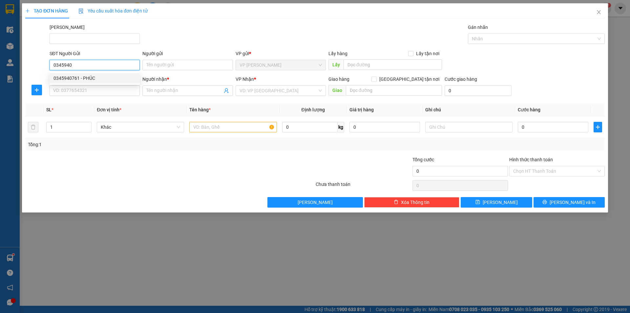
type input "[PERSON_NAME]"
checkbox input "true"
type input "93 NGUYÊN ĐÌNH CHIỂU"
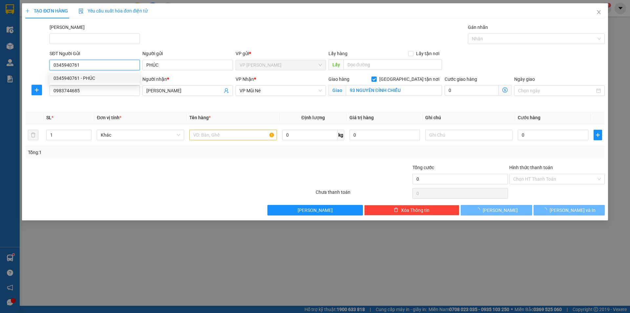
type input "50.000"
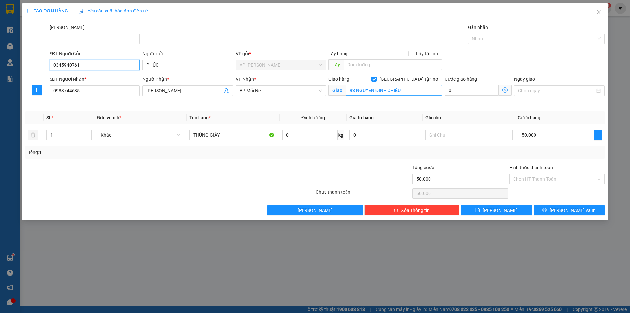
type input "0345940761"
click at [353, 90] on input "93 NGUYÊN ĐÌNH CHIỂU" at bounding box center [394, 90] width 96 height 11
click at [354, 90] on input "93 NGUYÊN ĐÌNH CHIỂU" at bounding box center [394, 90] width 96 height 11
type input "129 NGUYÊN ĐÌNH CHIỂU"
click at [570, 139] on input "50.000" at bounding box center [553, 135] width 71 height 11
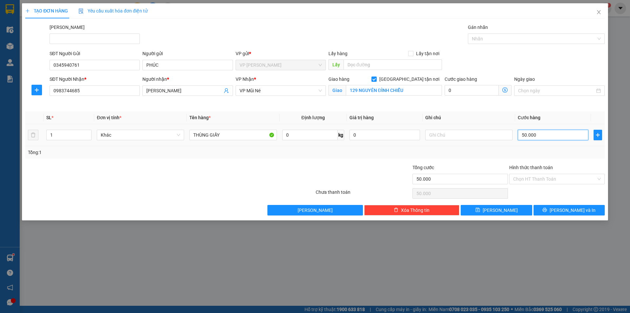
click at [570, 139] on input "50.000" at bounding box center [553, 135] width 71 height 11
type input "4"
type input "40"
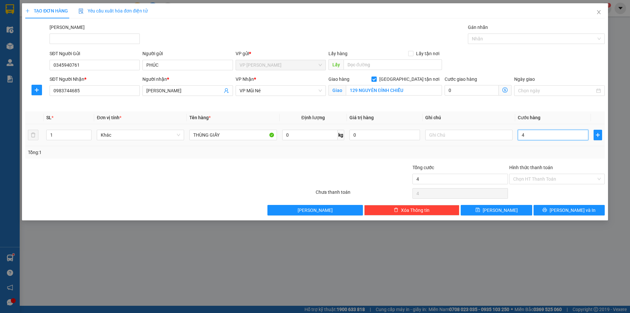
type input "40"
type input "400"
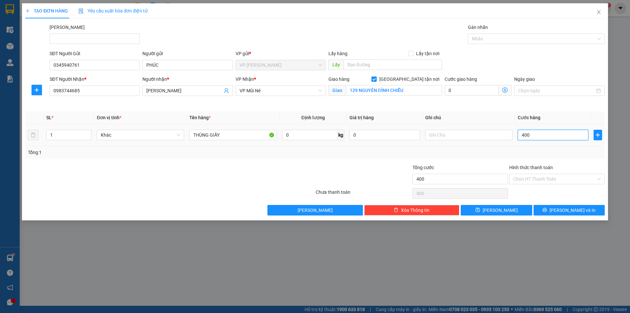
type input "4.000"
type input "40.000"
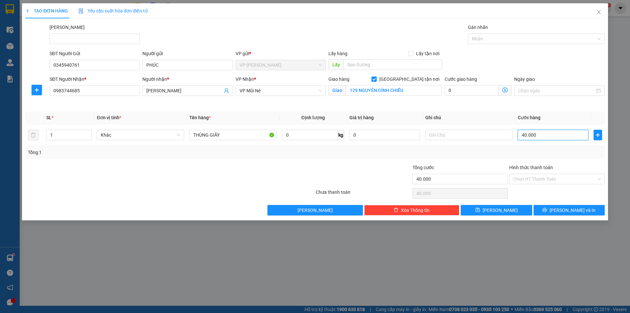
type input "40.000"
click at [535, 148] on div "Tổng: 1" at bounding box center [315, 152] width 580 height 12
click at [321, 92] on span "VP Mũi Né" at bounding box center [281, 91] width 82 height 10
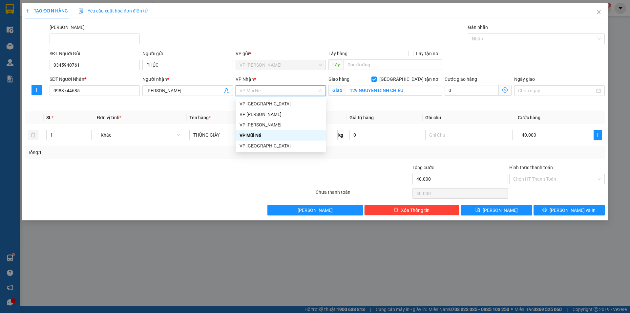
click at [319, 92] on span "VP Mũi Né" at bounding box center [281, 91] width 82 height 10
click at [291, 123] on div "VP [PERSON_NAME]" at bounding box center [281, 124] width 82 height 7
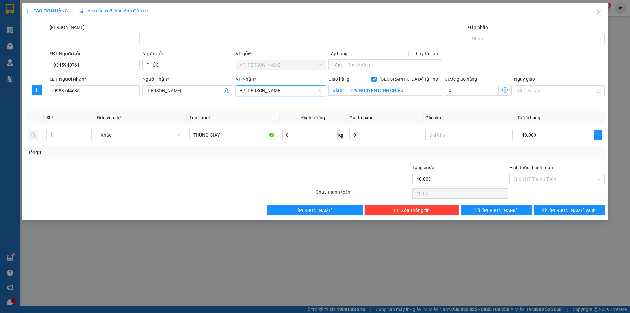
click at [320, 91] on span "VP [PERSON_NAME]" at bounding box center [281, 91] width 82 height 10
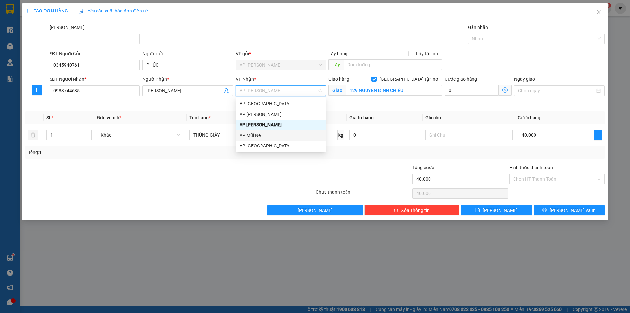
click at [265, 135] on div "VP Mũi Né" at bounding box center [281, 135] width 82 height 7
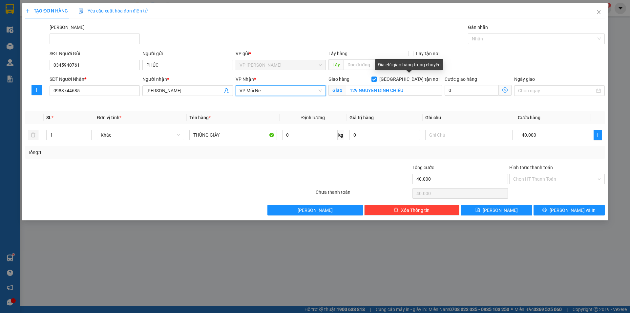
click at [376, 79] on input "[GEOGRAPHIC_DATA] tận nơi" at bounding box center [374, 78] width 5 height 5
checkbox input "false"
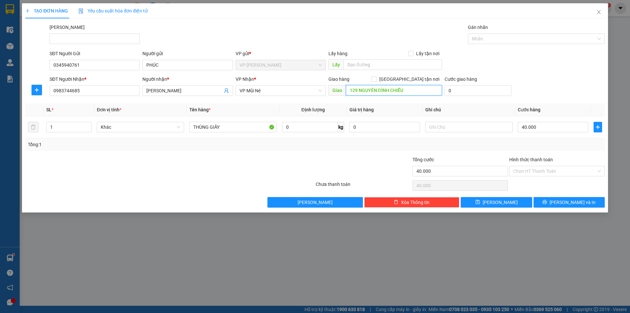
click at [356, 91] on input "129 NGUYÊN ĐÌNH CHIỂU" at bounding box center [394, 90] width 96 height 11
type input "93 NGUYÊN ĐÌNH CHIỂU"
click at [555, 172] on input "Hình thức thanh toán" at bounding box center [554, 171] width 83 height 10
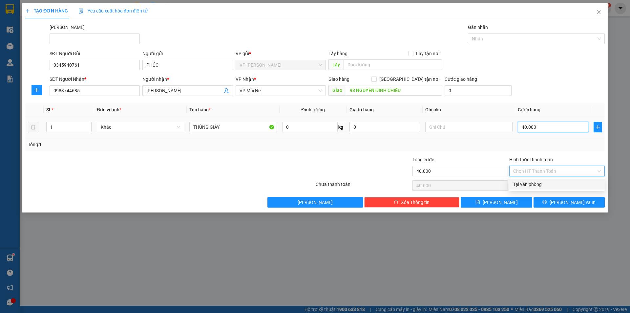
click at [524, 128] on input "40.000" at bounding box center [553, 127] width 71 height 11
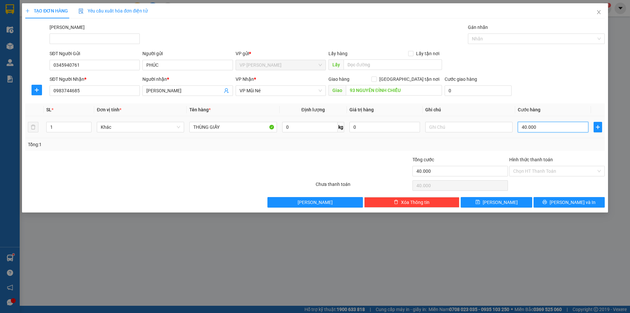
type input "3"
type input "30"
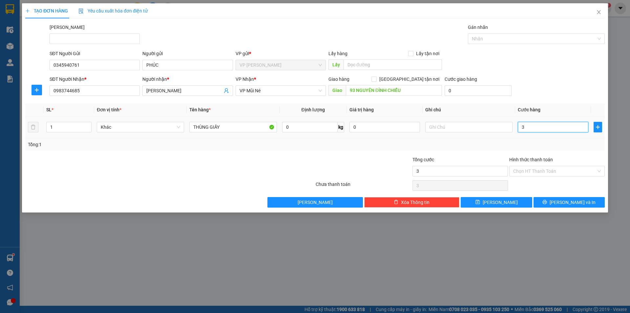
type input "30"
type input "300"
type input "3.000"
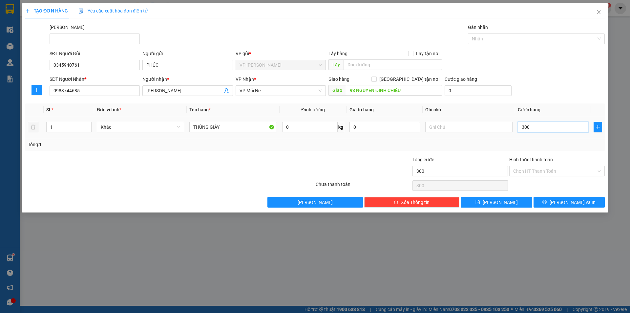
type input "3.000"
click at [570, 205] on span "[PERSON_NAME] và In" at bounding box center [573, 202] width 46 height 7
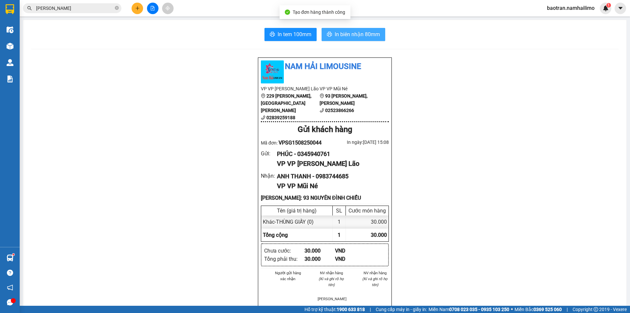
click at [343, 39] on button "In biên nhận 80mm" at bounding box center [354, 34] width 64 height 13
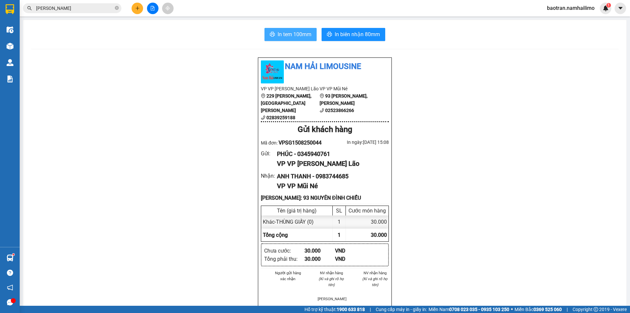
click at [300, 34] on span "In tem 100mm" at bounding box center [295, 34] width 34 height 8
